Goal: Task Accomplishment & Management: Manage account settings

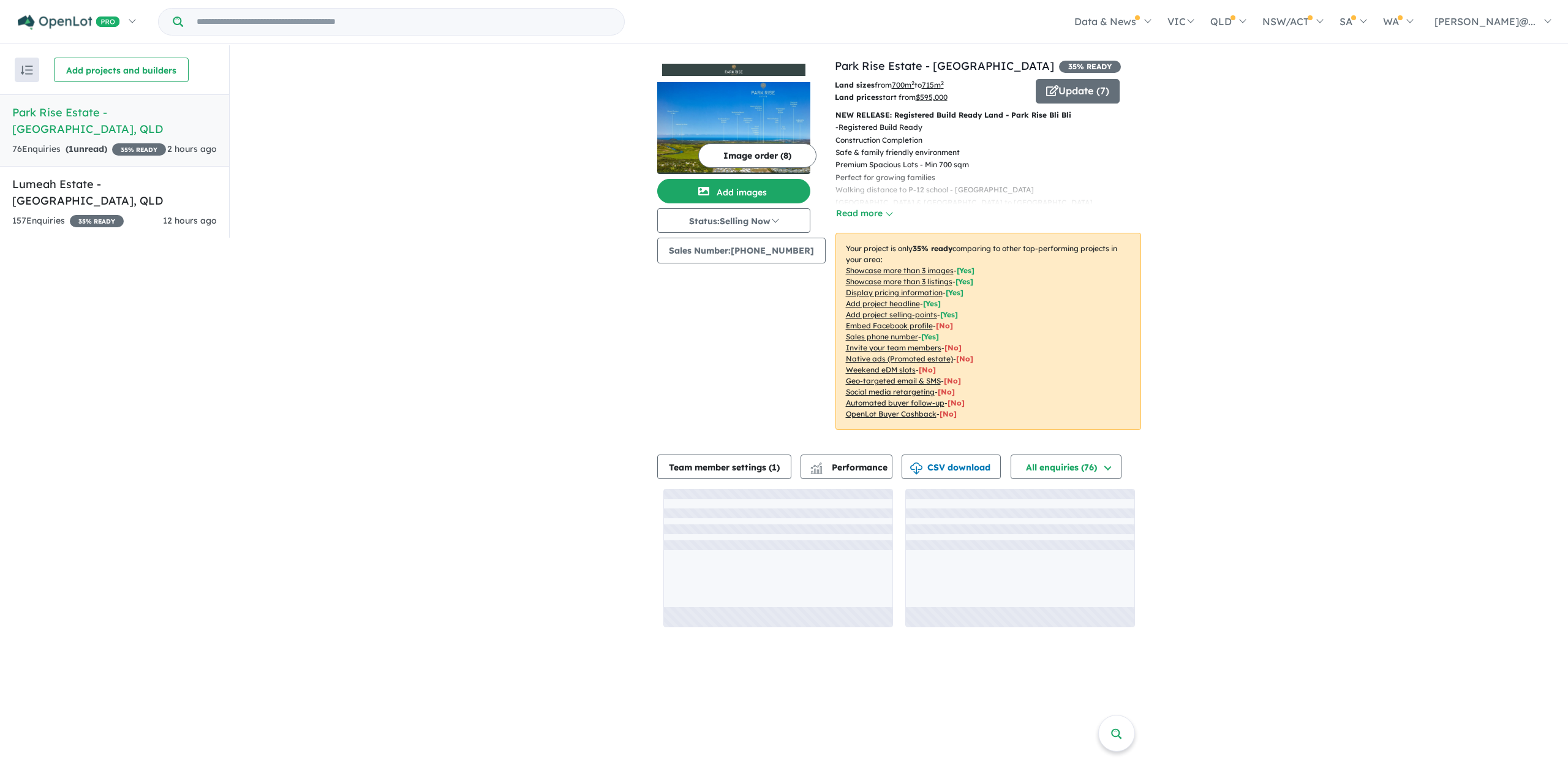
click at [146, 142] on div "76 Enquir ies ( 1 unread) 35 % READY" at bounding box center [89, 149] width 154 height 15
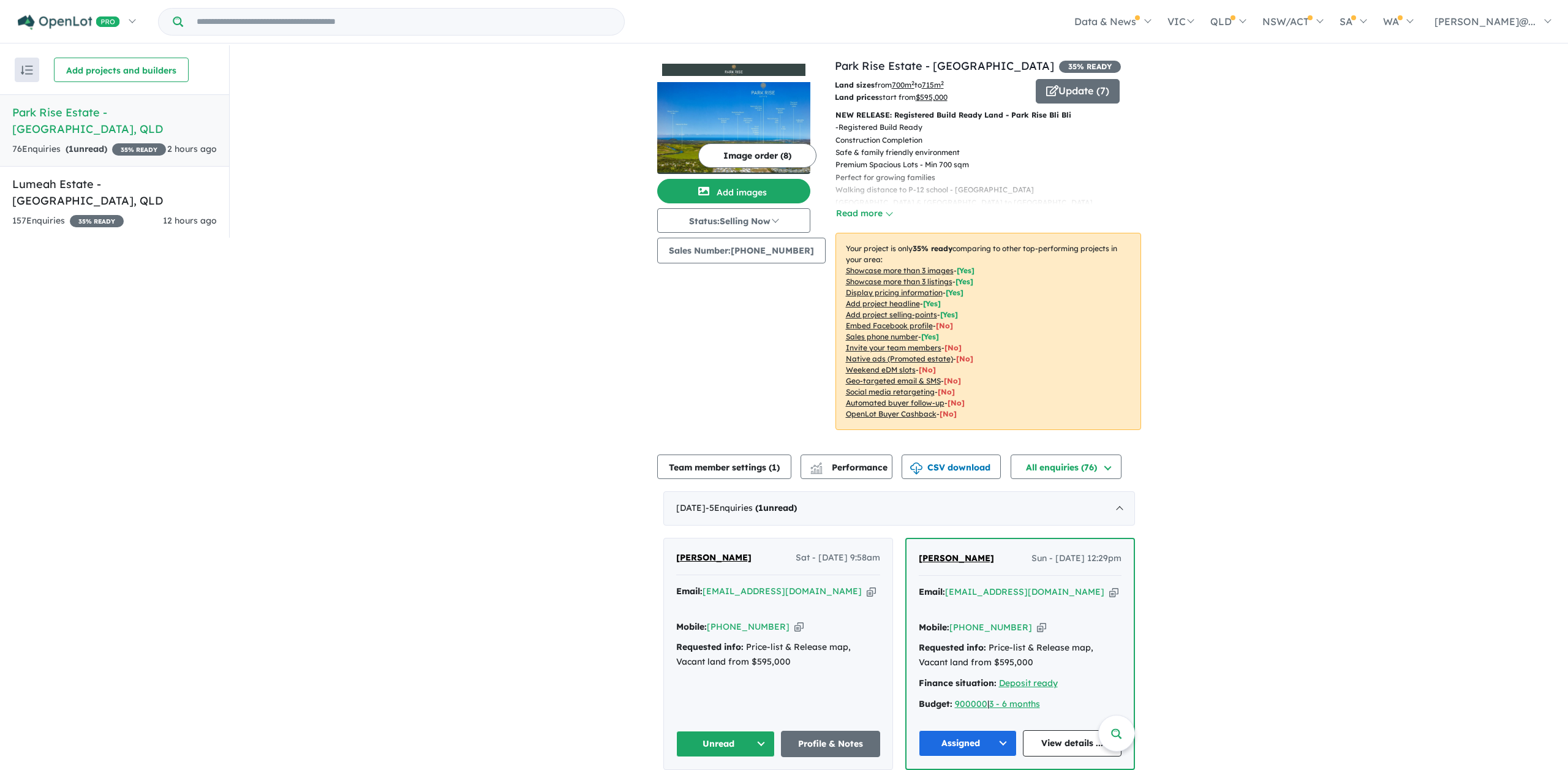
scroll to position [2, 0]
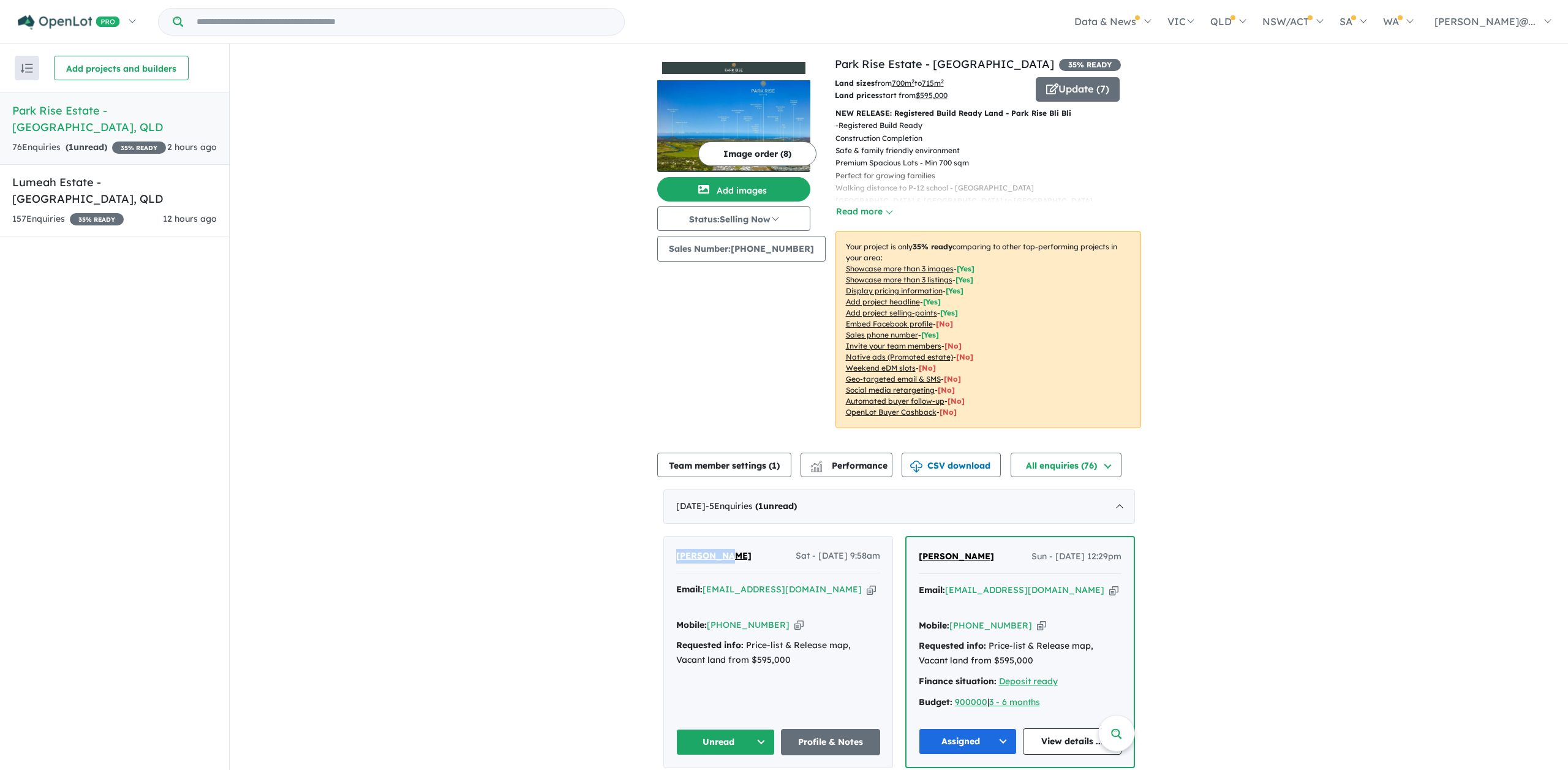
drag, startPoint x: 726, startPoint y: 556, endPoint x: 674, endPoint y: 556, distance: 52.0
click at [676, 556] on div "[PERSON_NAME] Sat - [DATE] 9:58am" at bounding box center [778, 561] width 204 height 25
copy span "[PERSON_NAME]"
click at [795, 619] on icon "button" at bounding box center [799, 625] width 9 height 13
copy span "[PERSON_NAME]"
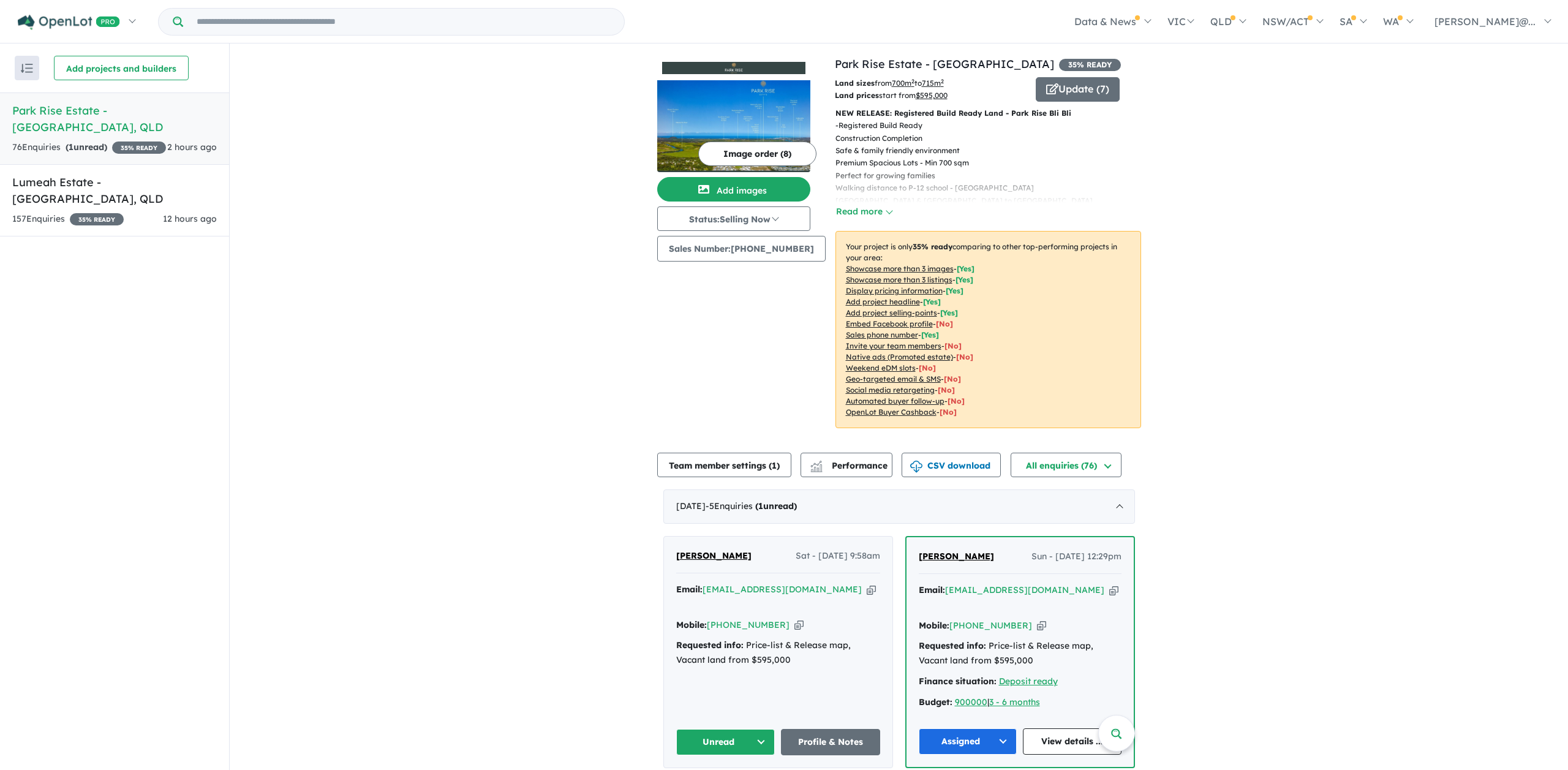
click at [867, 590] on icon "button" at bounding box center [871, 589] width 9 height 13
click at [762, 729] on button "Unread" at bounding box center [725, 742] width 99 height 26
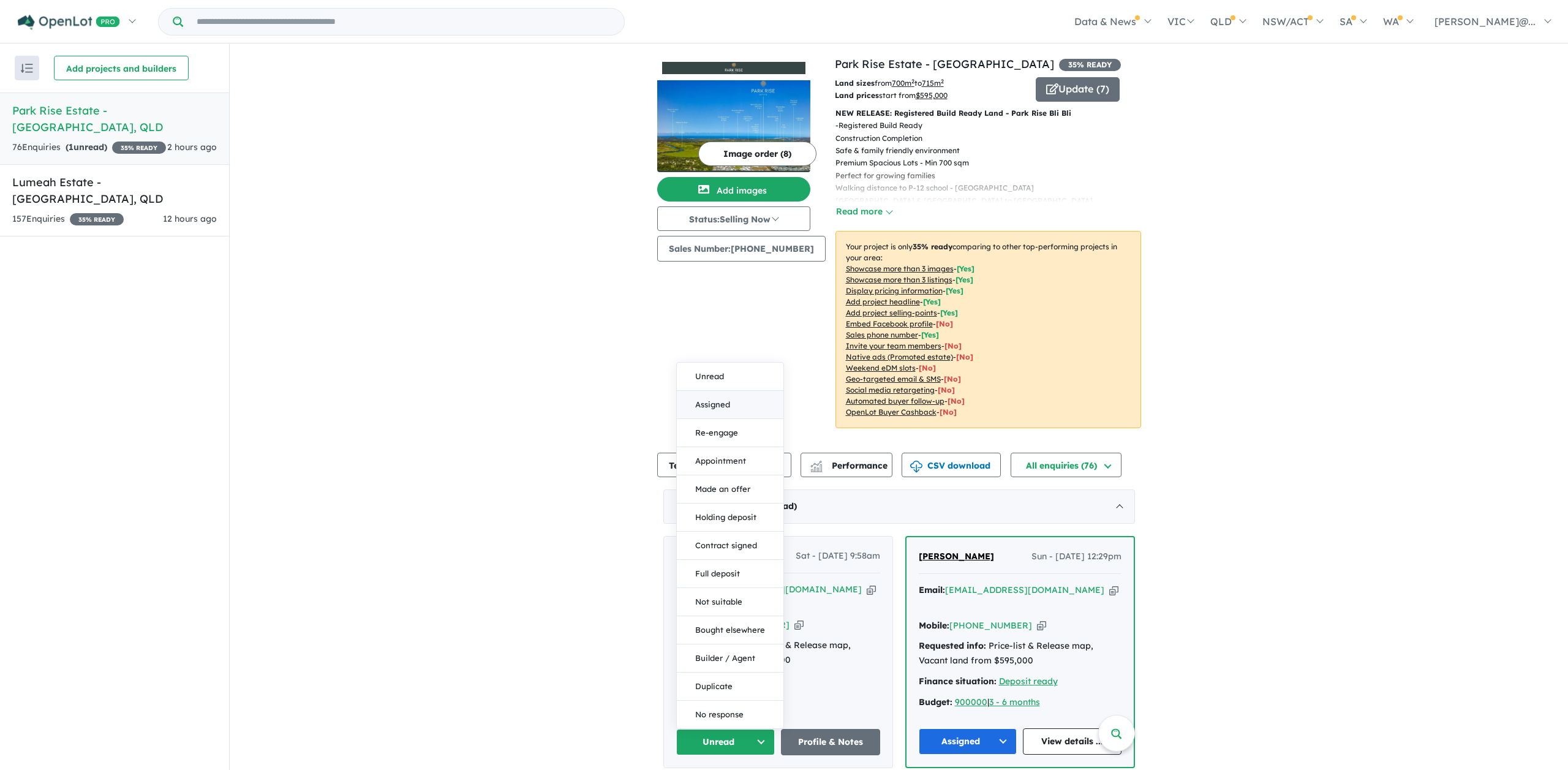
click at [715, 391] on button "Assigned" at bounding box center [730, 405] width 106 height 28
